Goal: Navigation & Orientation: Find specific page/section

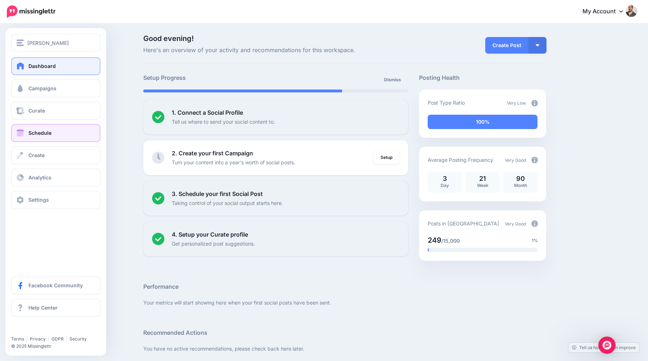
click at [29, 128] on link "Schedule" at bounding box center [55, 133] width 89 height 18
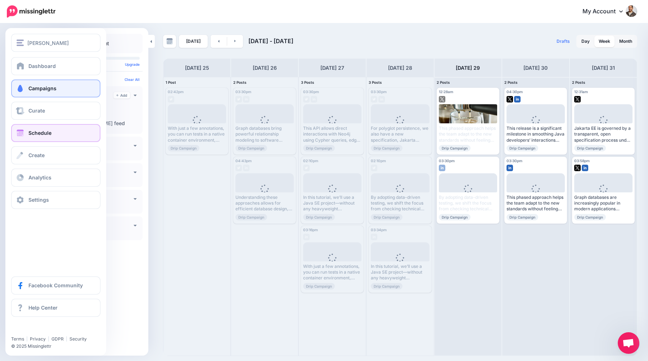
click at [36, 97] on link "Campaigns" at bounding box center [55, 89] width 89 height 18
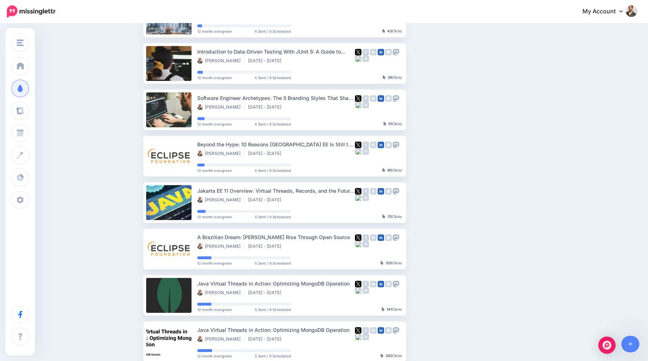
scroll to position [148, 0]
